Goal: Find specific page/section: Find specific page/section

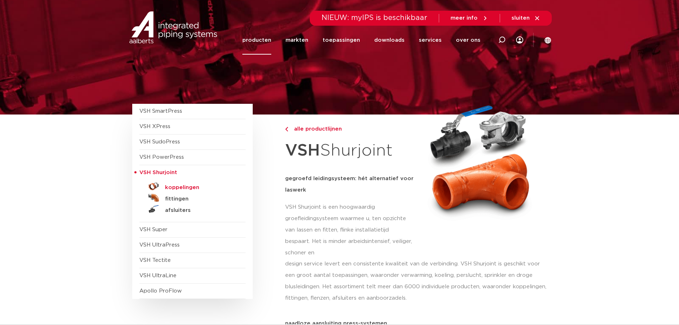
click at [175, 188] on h5 "koppelingen" at bounding box center [200, 187] width 71 height 6
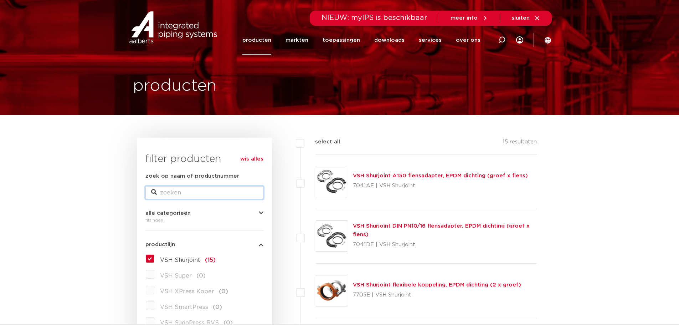
click at [200, 192] on input "zoek op naam of productnummer" at bounding box center [204, 192] width 118 height 13
type input "7707"
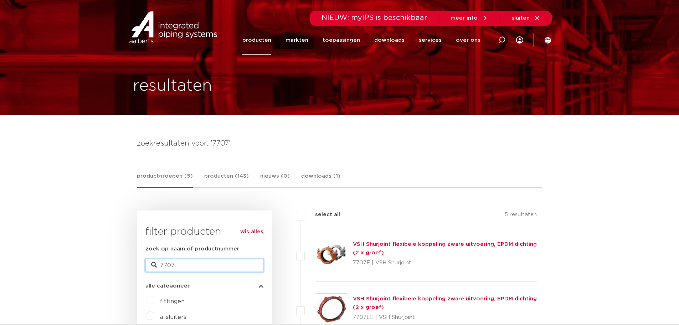
click at [181, 266] on input "7707" at bounding box center [204, 265] width 118 height 13
type input "7706"
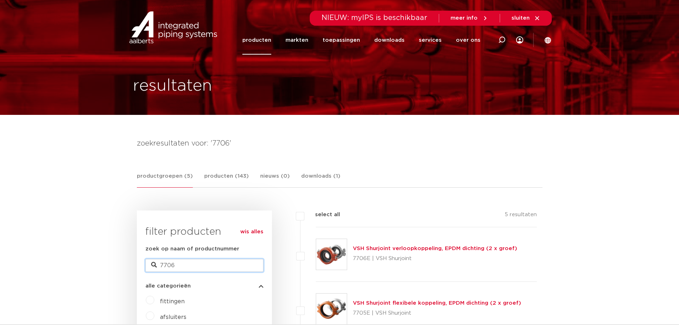
click at [189, 260] on input "7706" at bounding box center [204, 265] width 118 height 13
type input "7707"
